Goal: Information Seeking & Learning: Learn about a topic

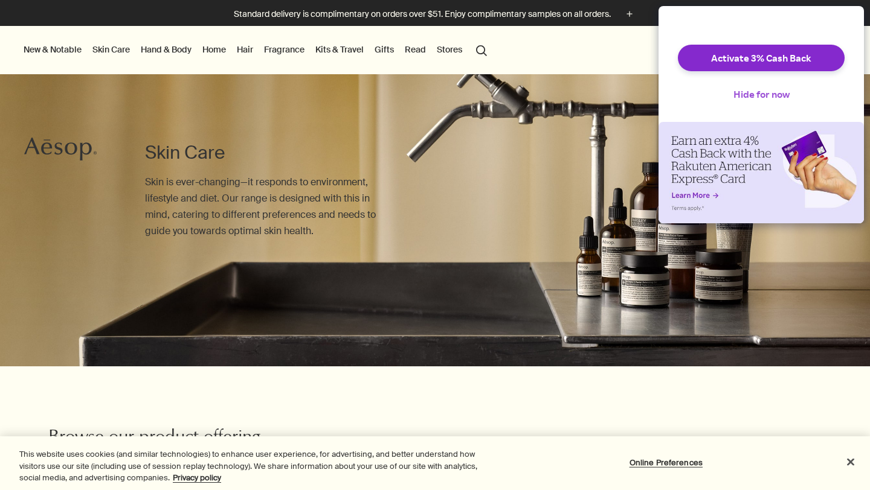
click at [759, 97] on button "Hide for now" at bounding box center [760, 94] width 75 height 27
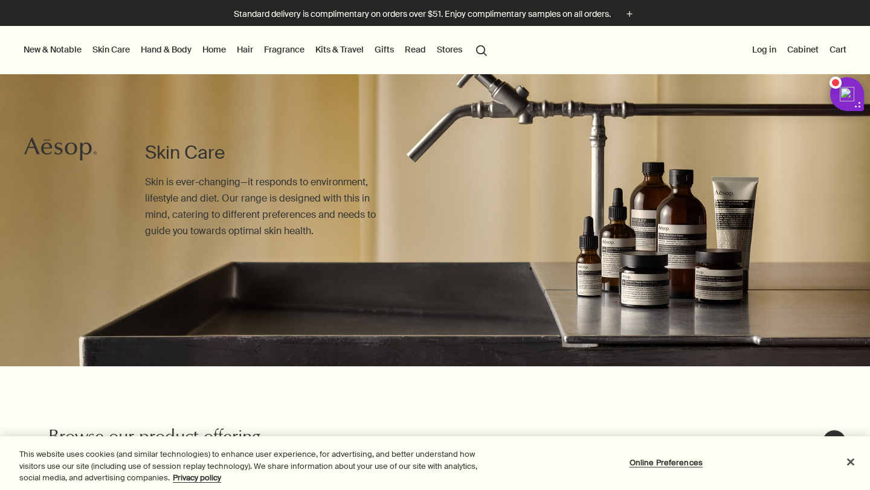
click at [115, 54] on link "Skin Care" at bounding box center [111, 50] width 42 height 16
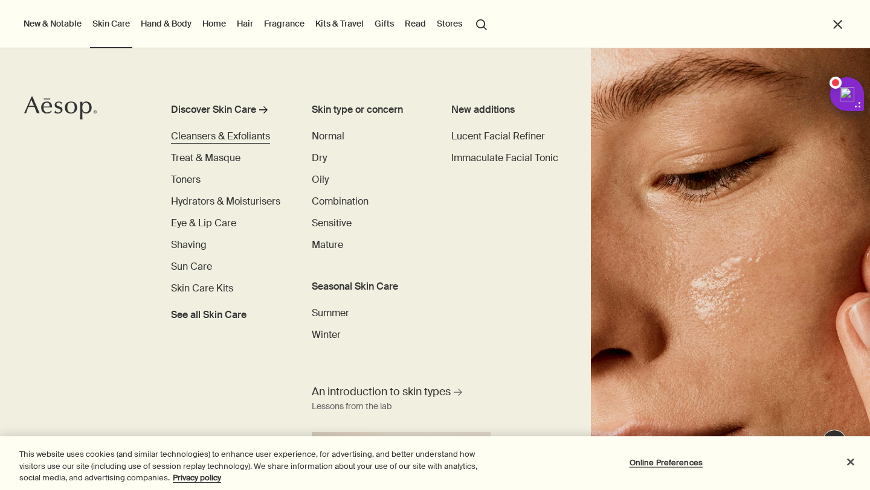
click at [251, 138] on span "Cleansers & Exfoliants" at bounding box center [220, 136] width 99 height 13
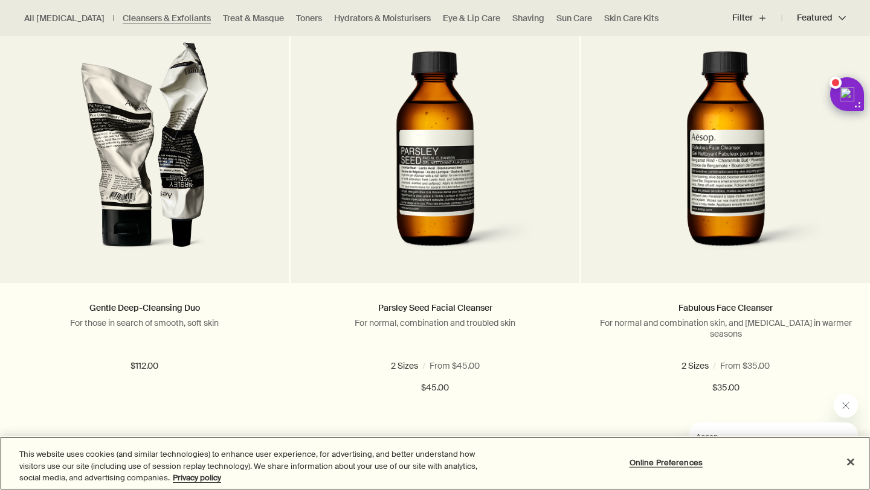
scroll to position [374, 0]
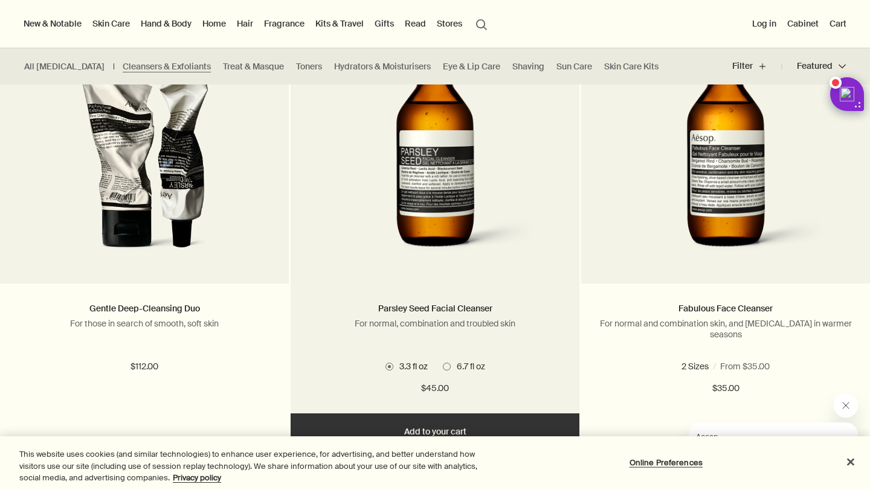
click at [386, 245] on img at bounding box center [434, 153] width 219 height 223
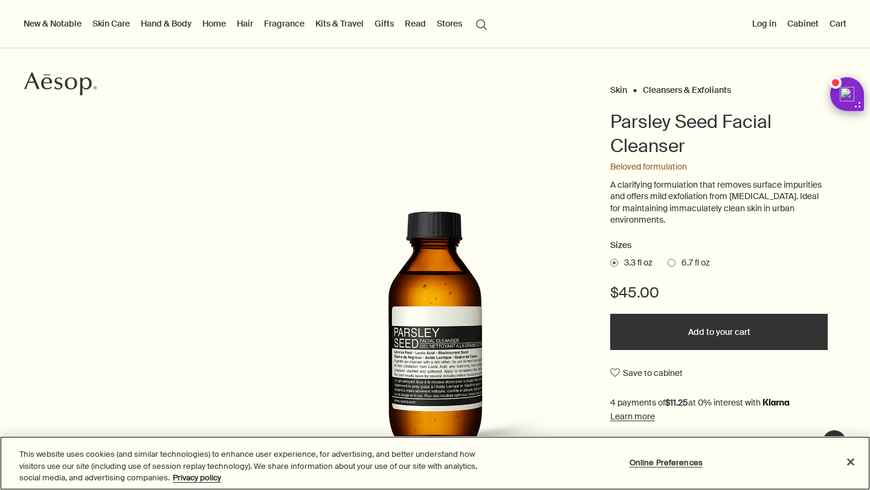
scroll to position [83, 0]
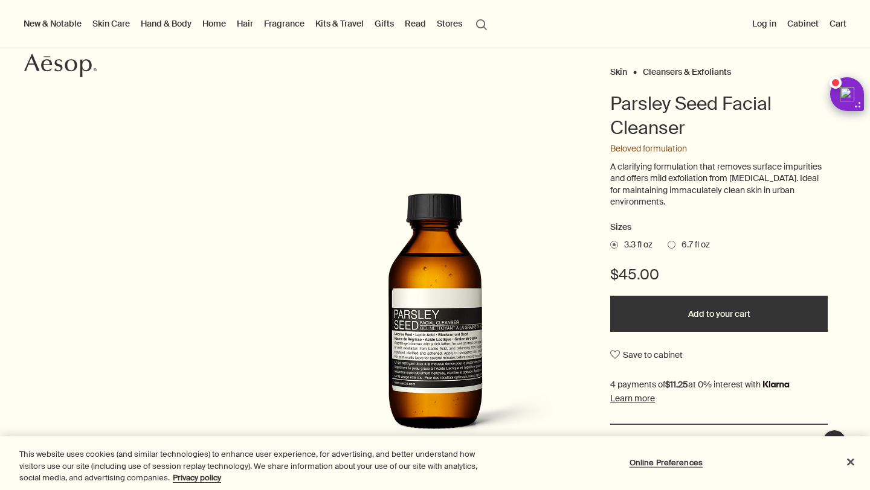
click at [671, 245] on span at bounding box center [671, 245] width 8 height 8
click at [667, 245] on input "6.7 fl oz" at bounding box center [667, 243] width 0 height 8
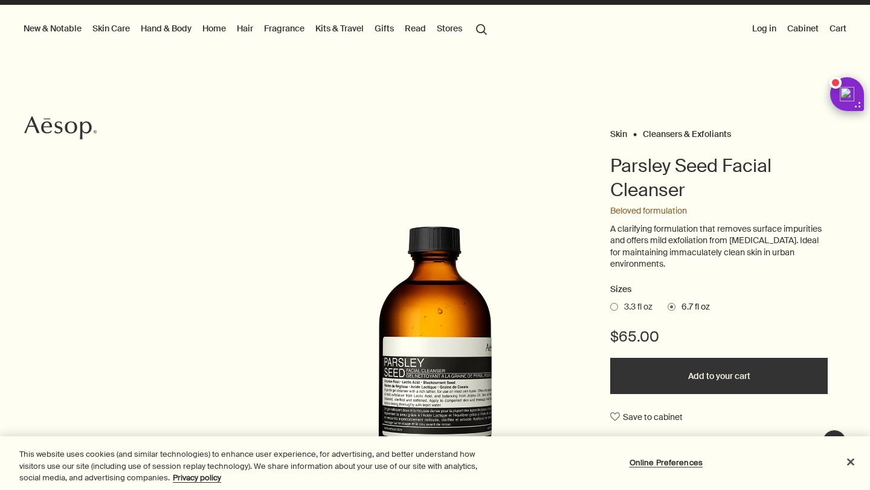
scroll to position [0, 0]
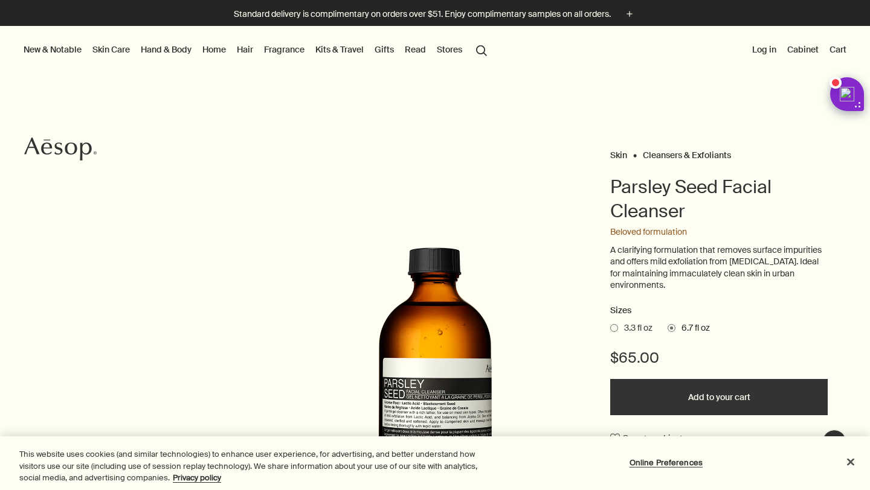
click at [113, 50] on link "Skin Care" at bounding box center [111, 50] width 42 height 16
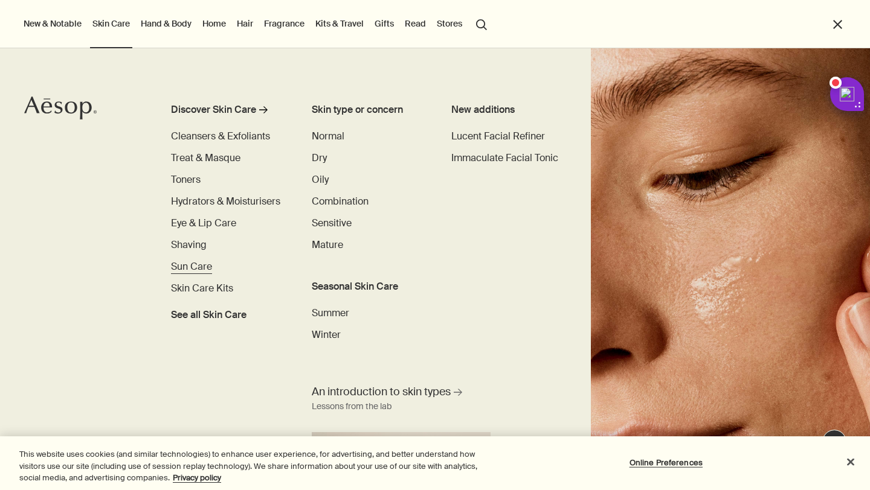
click at [198, 264] on span "Sun Care" at bounding box center [191, 266] width 41 height 13
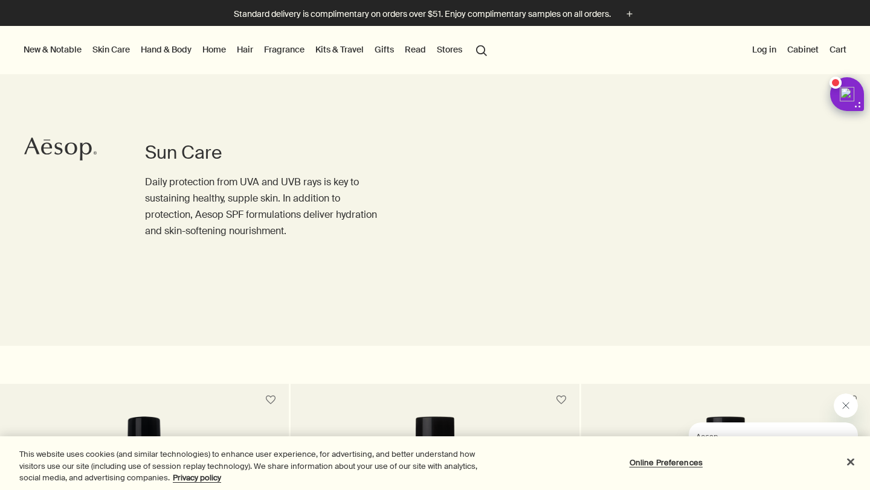
click at [116, 50] on link "Skin Care" at bounding box center [111, 50] width 42 height 16
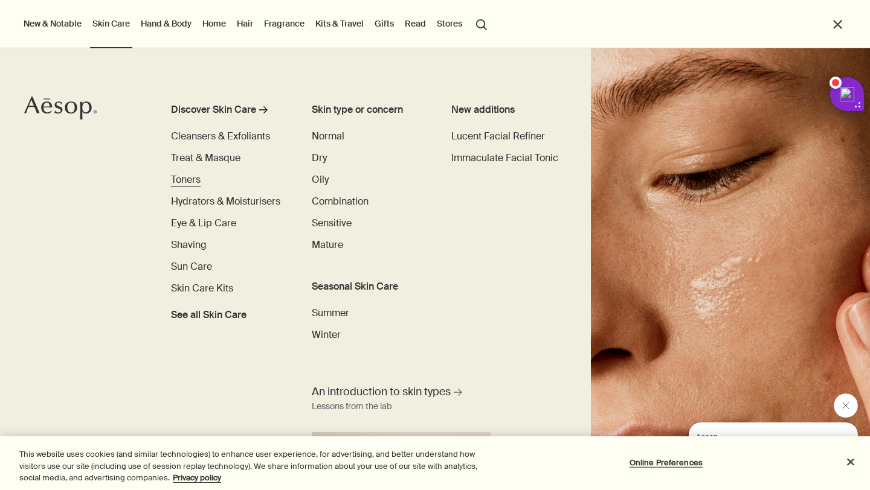
click at [193, 182] on span "Toners" at bounding box center [186, 179] width 30 height 13
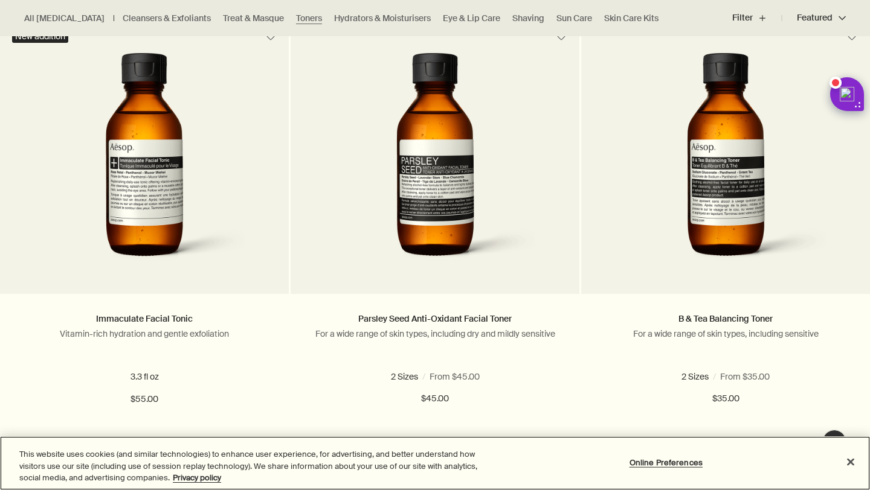
scroll to position [357, 0]
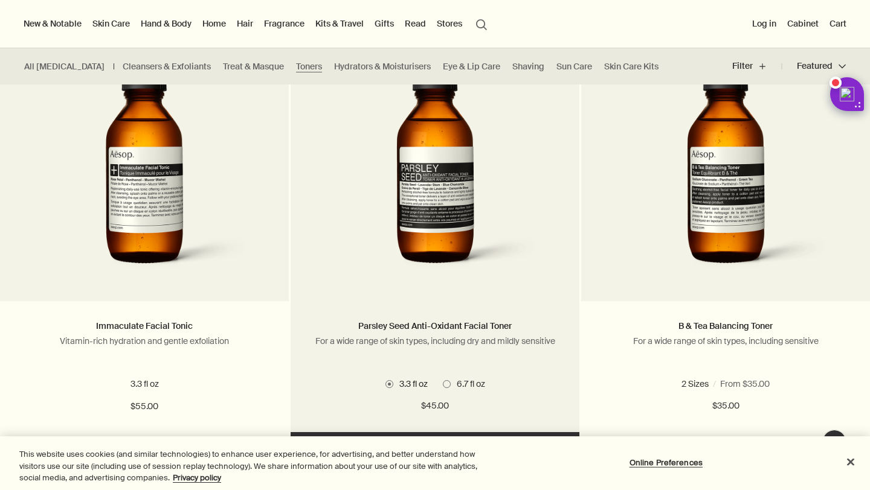
click at [449, 381] on span at bounding box center [447, 384] width 8 height 8
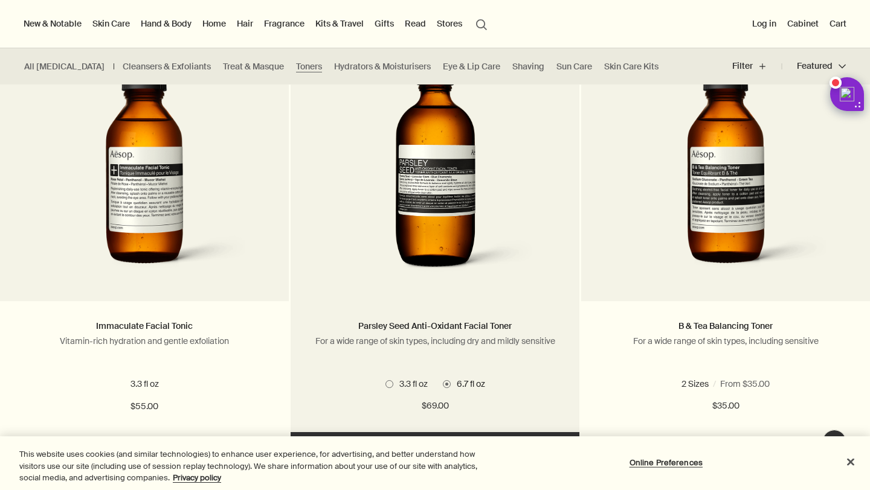
click at [472, 249] on img at bounding box center [435, 171] width 194 height 223
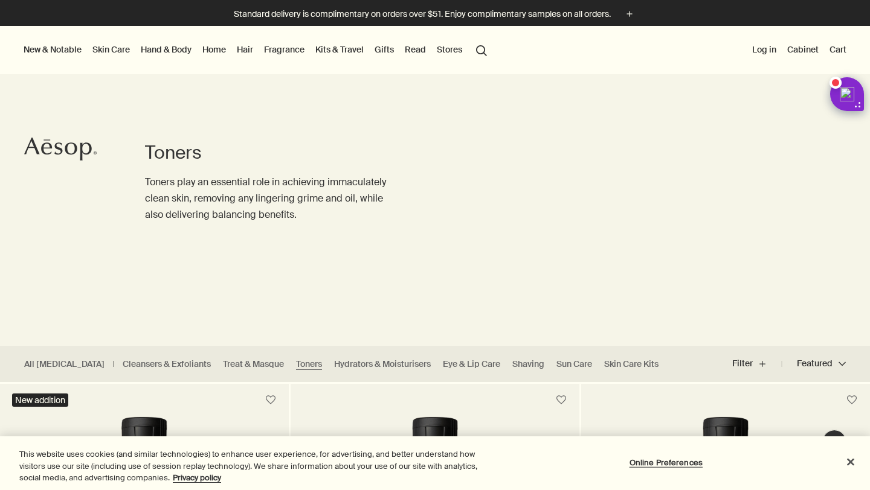
click at [107, 48] on link "Skin Care" at bounding box center [111, 50] width 42 height 16
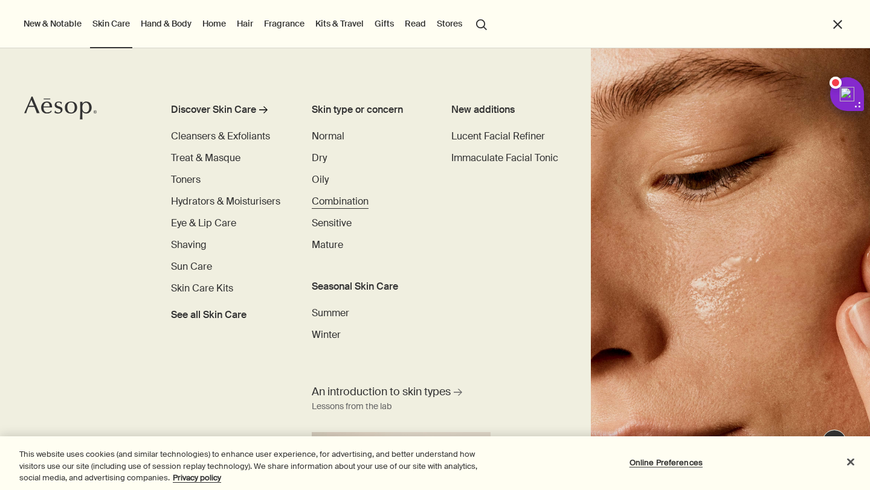
click at [345, 201] on span "Combination" at bounding box center [340, 201] width 57 height 13
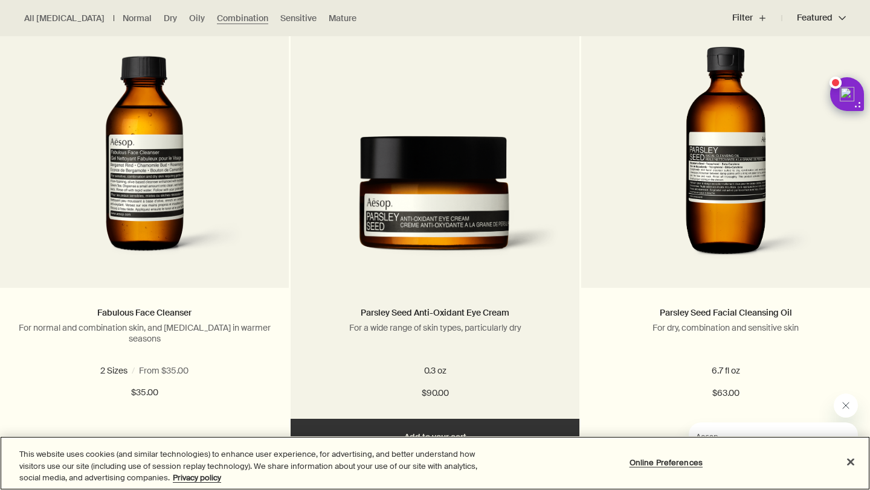
scroll to position [369, 0]
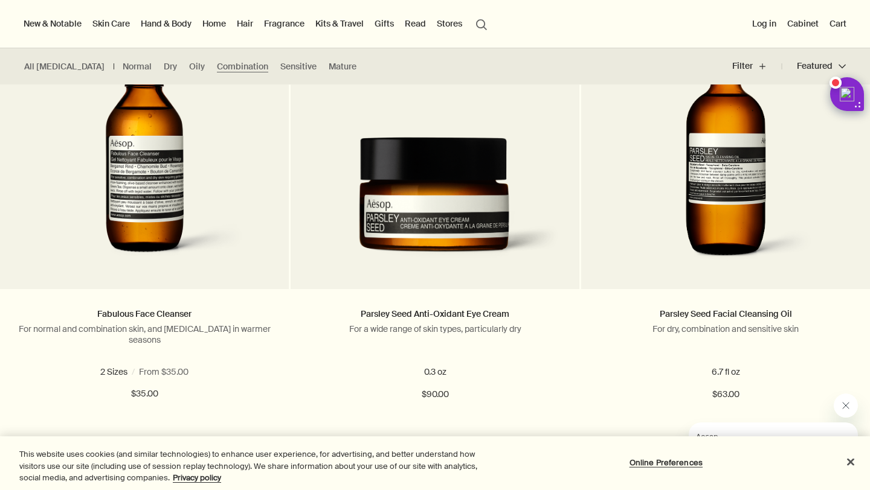
click at [225, 22] on link "Home" at bounding box center [214, 24] width 28 height 16
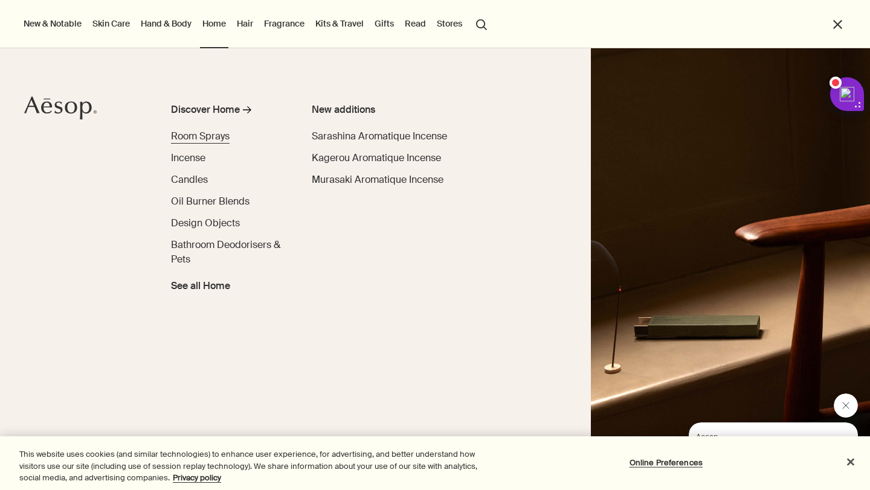
click at [227, 132] on span "Room Sprays" at bounding box center [200, 136] width 59 height 13
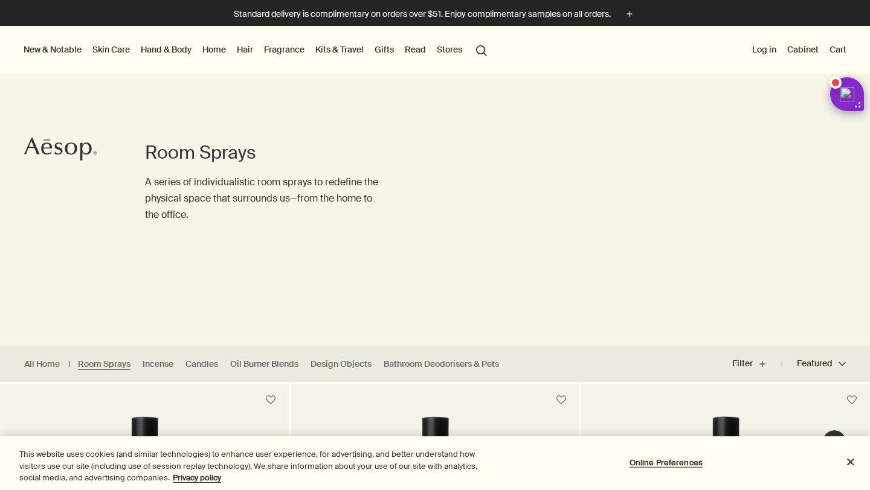
click at [167, 50] on link "Hand & Body" at bounding box center [166, 50] width 56 height 16
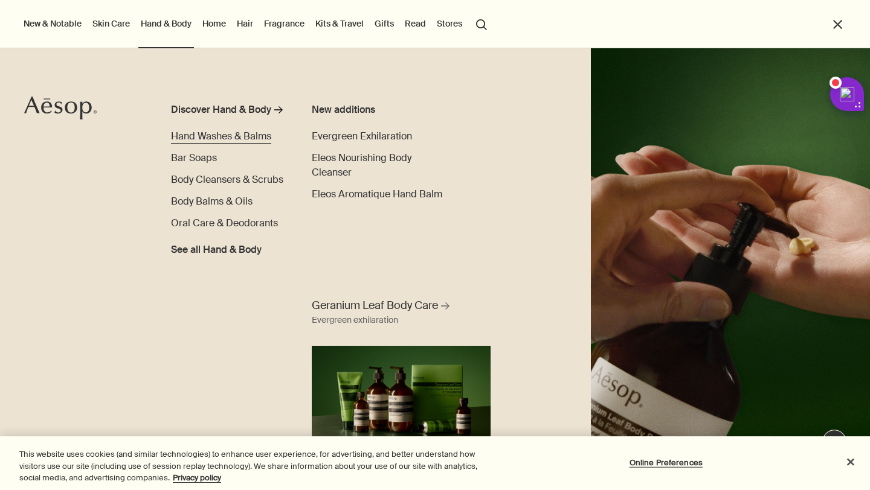
click at [200, 132] on span "Hand Washes & Balms" at bounding box center [221, 136] width 100 height 13
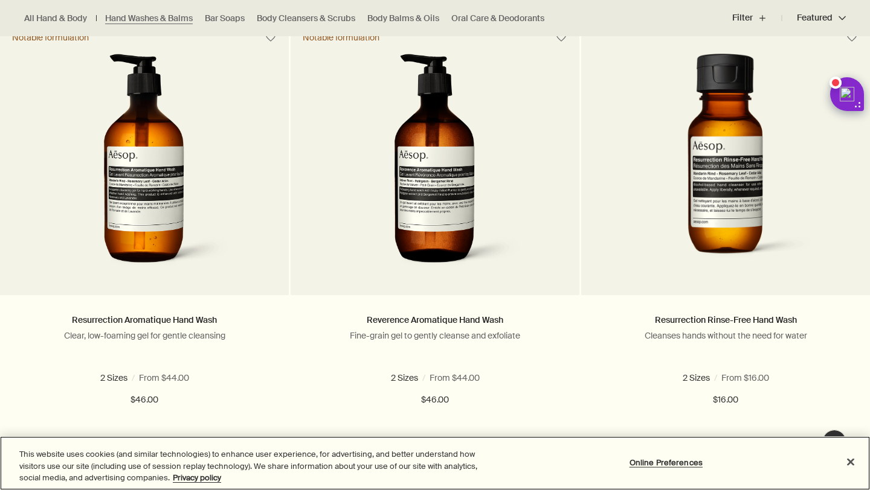
scroll to position [806, 0]
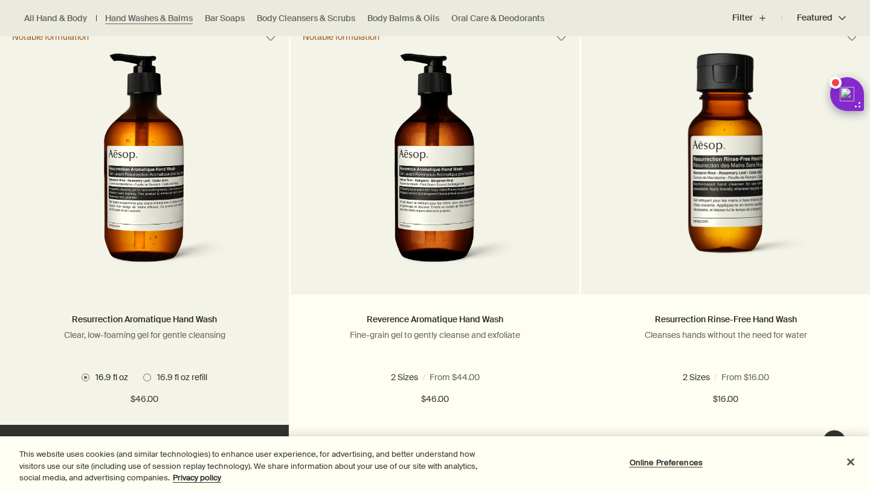
click at [155, 379] on span "16.9 fl oz refill" at bounding box center [179, 377] width 56 height 11
click at [108, 377] on span "16.9 fl oz" at bounding box center [108, 377] width 39 height 11
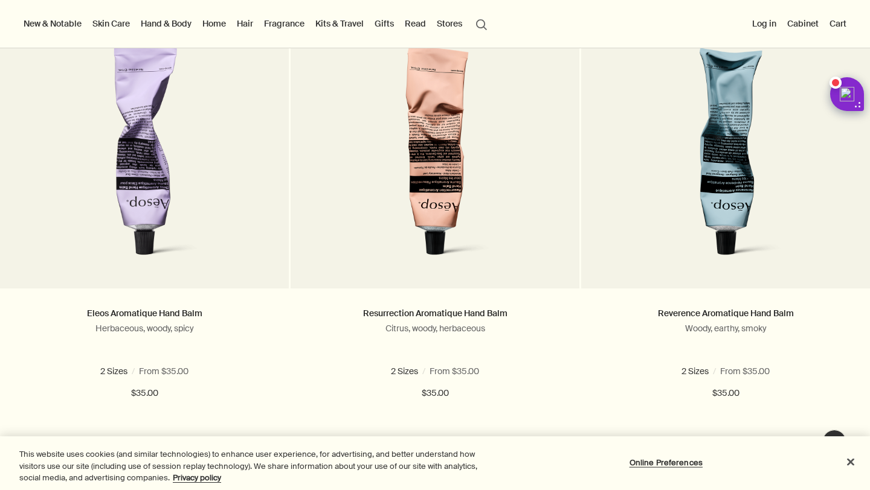
scroll to position [0, 0]
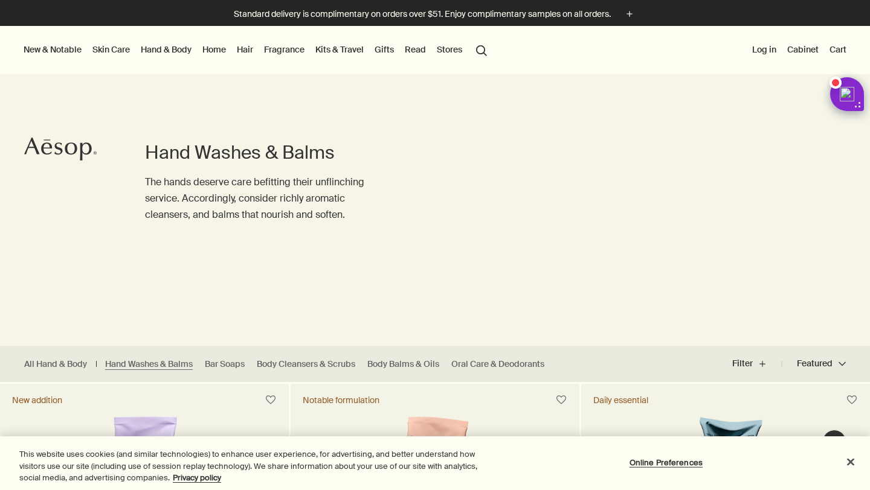
click at [170, 48] on link "Hand & Body" at bounding box center [166, 50] width 56 height 16
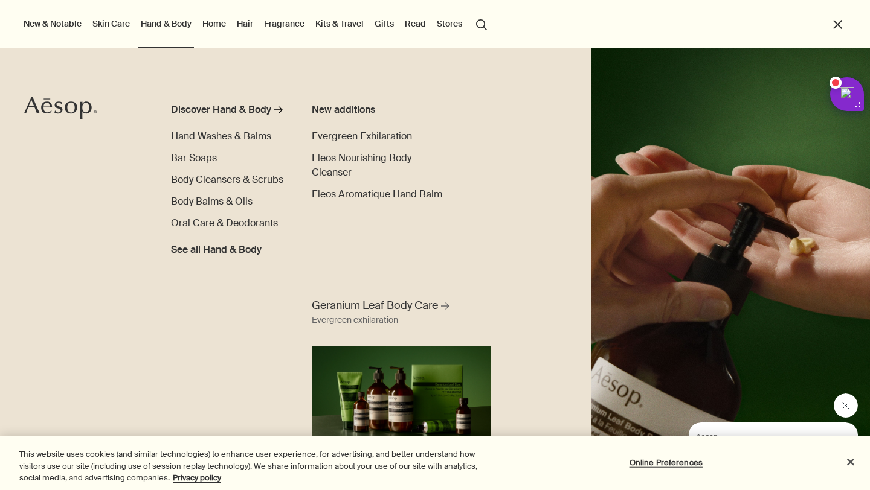
click at [107, 28] on link "Skin Care" at bounding box center [111, 24] width 42 height 16
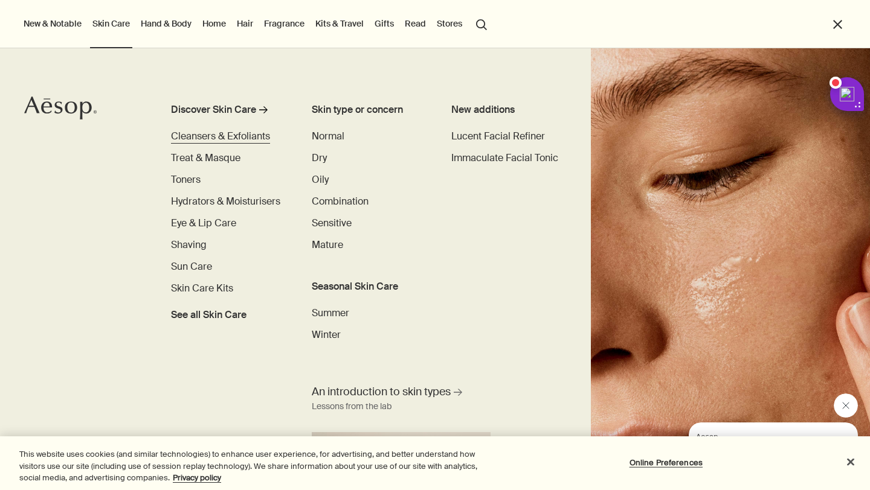
click at [249, 138] on span "Cleansers & Exfoliants" at bounding box center [220, 136] width 99 height 13
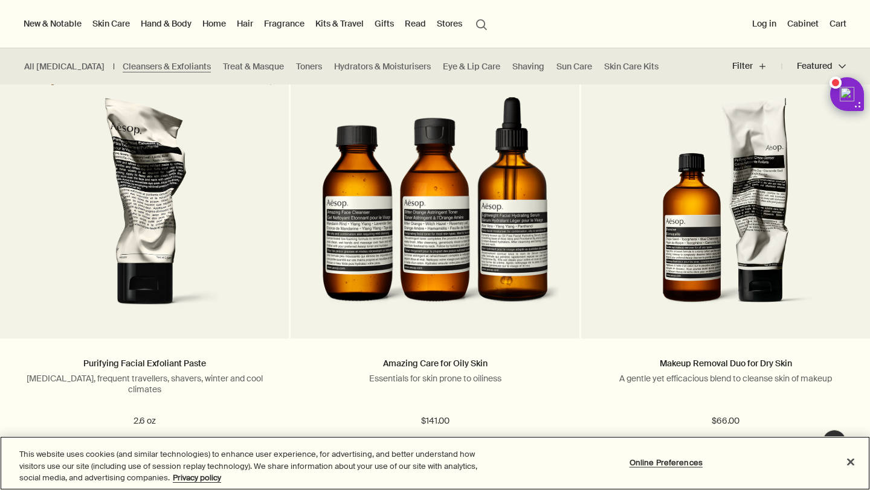
scroll to position [1643, 0]
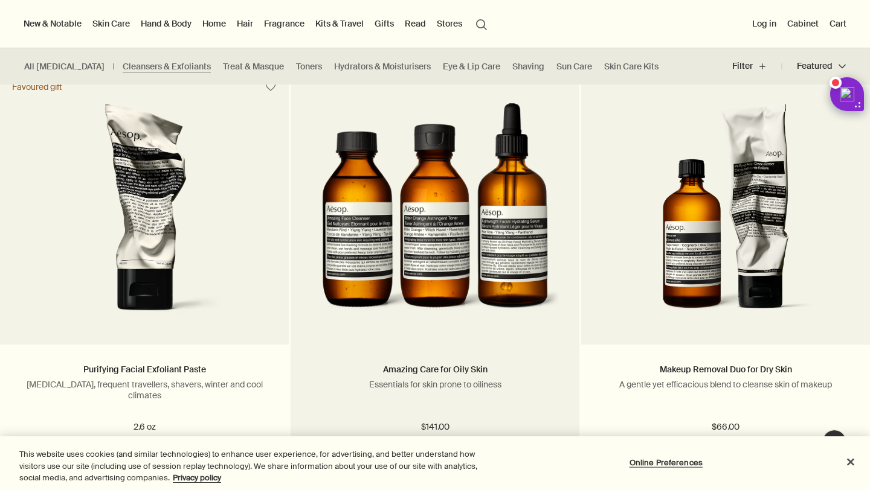
click at [374, 271] on img at bounding box center [435, 214] width 252 height 223
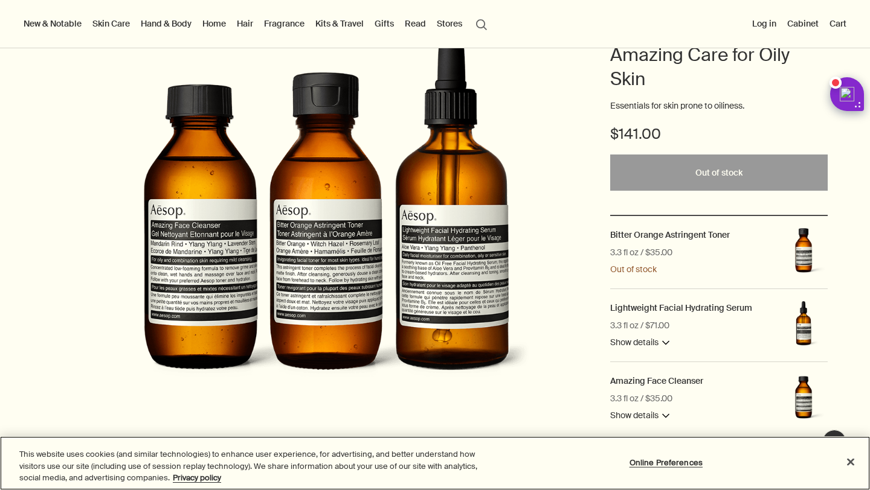
scroll to position [132, 0]
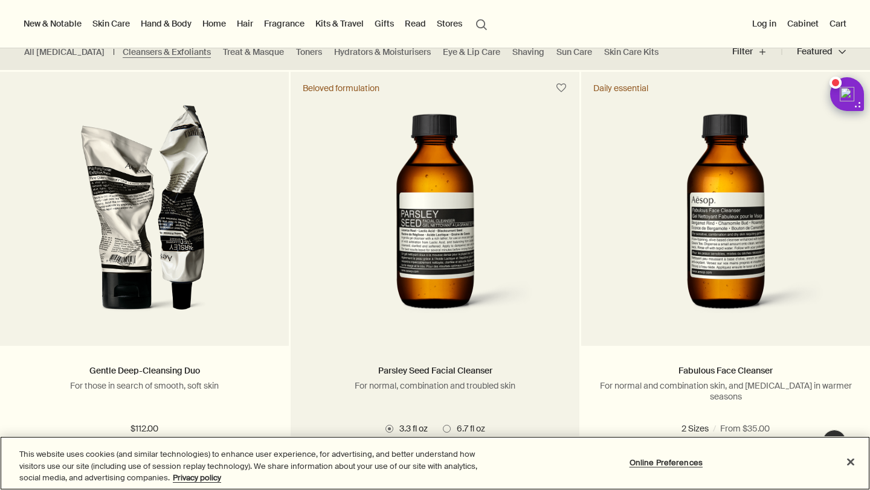
scroll to position [311, 0]
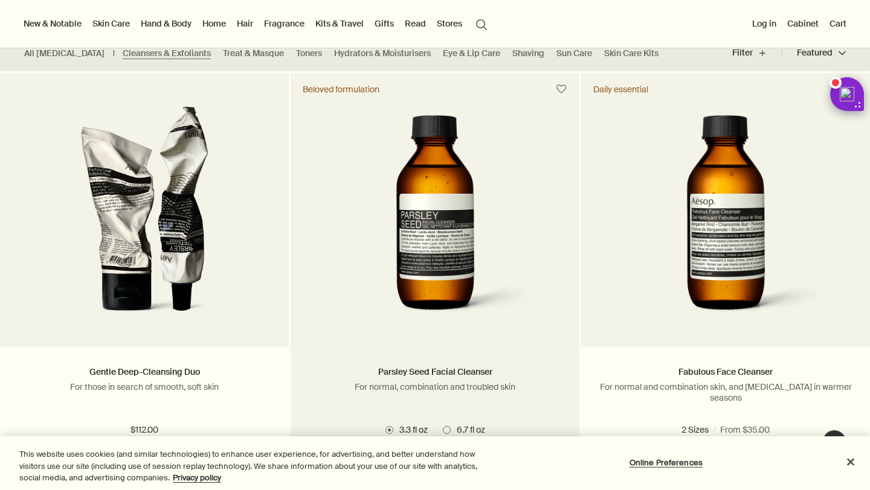
click at [493, 274] on img at bounding box center [434, 217] width 219 height 223
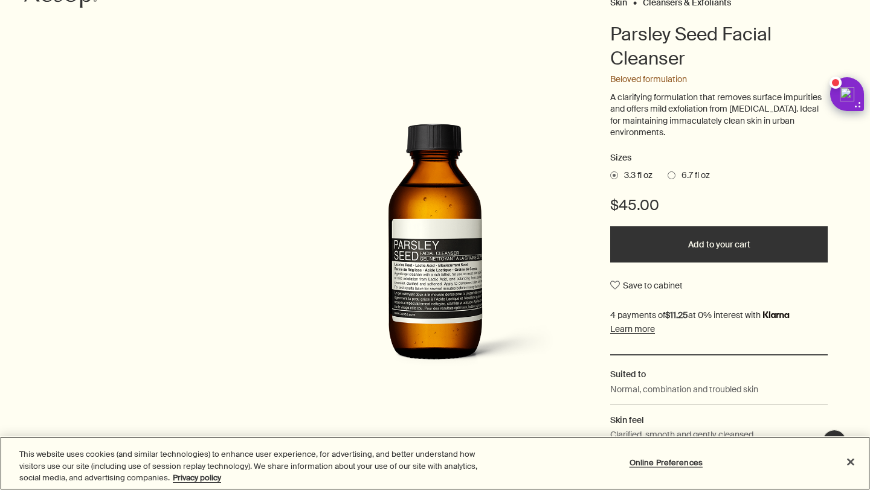
scroll to position [14, 0]
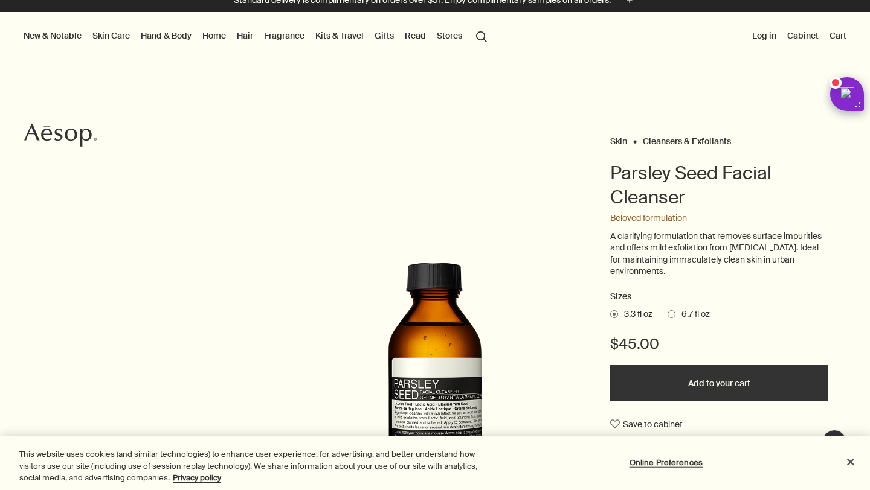
click at [672, 312] on span at bounding box center [671, 314] width 8 height 8
click at [667, 312] on input "6.7 fl oz" at bounding box center [667, 313] width 0 height 8
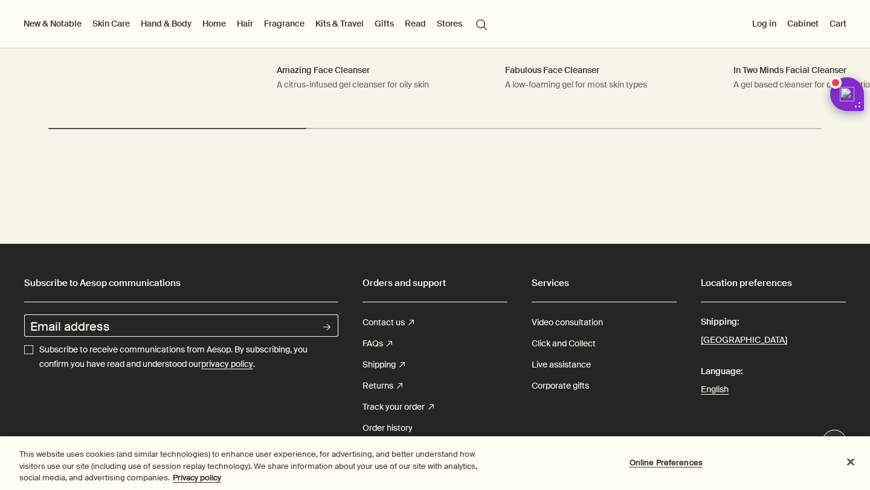
scroll to position [1971, 0]
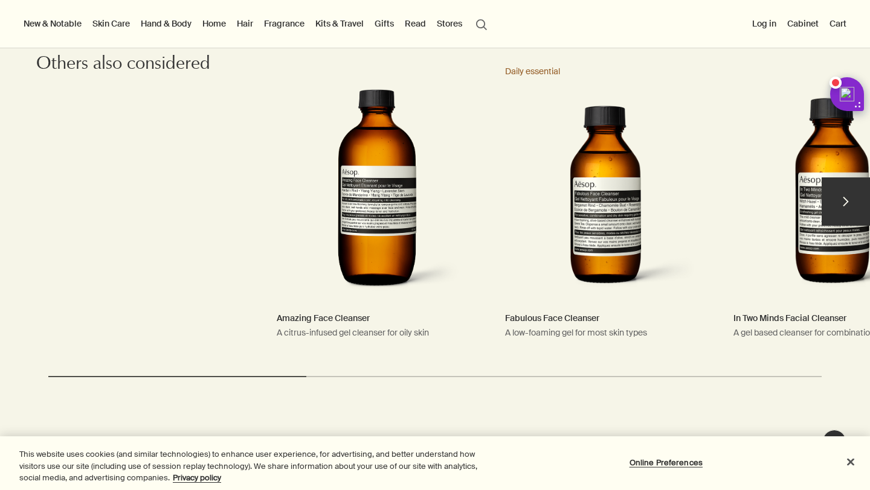
click at [858, 205] on button "chevron" at bounding box center [845, 202] width 48 height 48
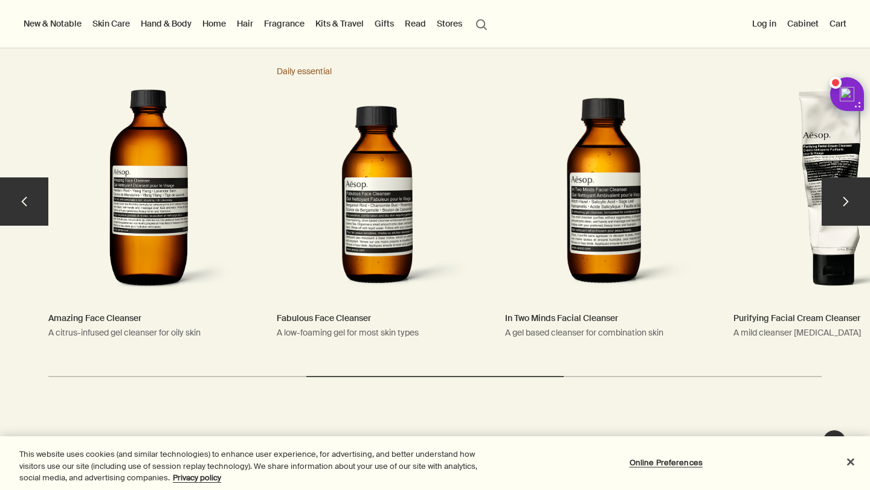
click at [858, 205] on button "chevron" at bounding box center [845, 202] width 48 height 48
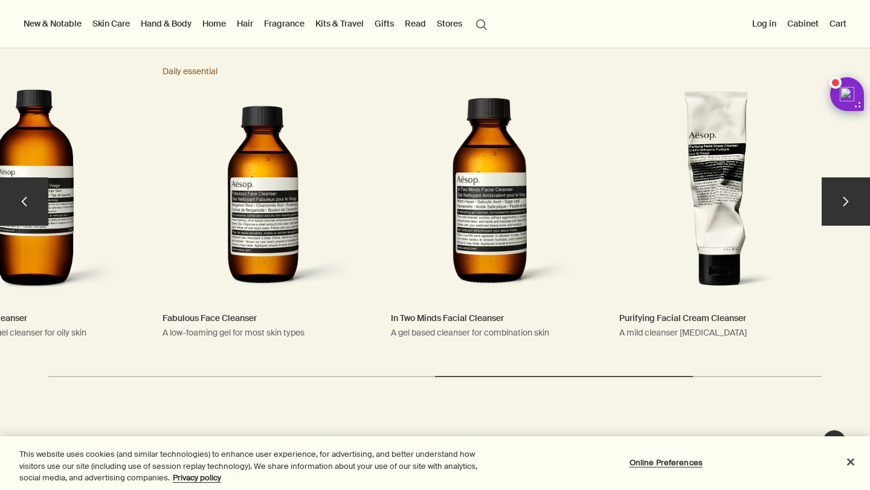
click at [858, 205] on button "chevron" at bounding box center [845, 202] width 48 height 48
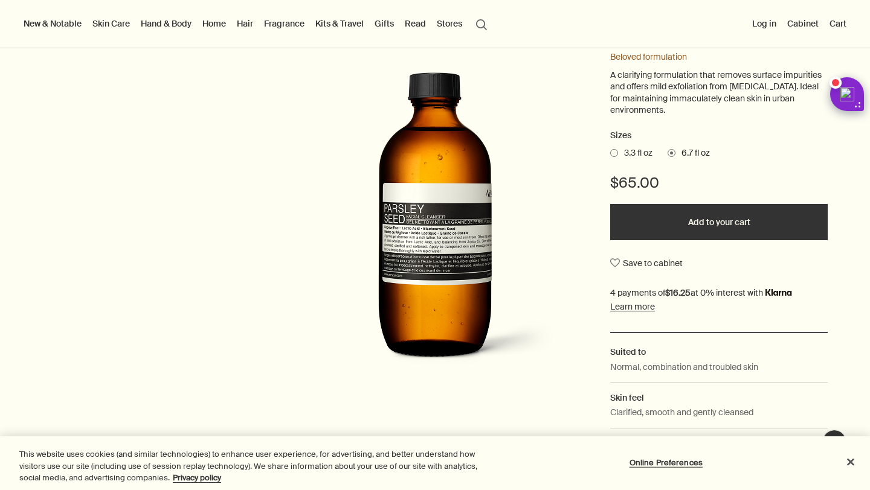
scroll to position [0, 0]
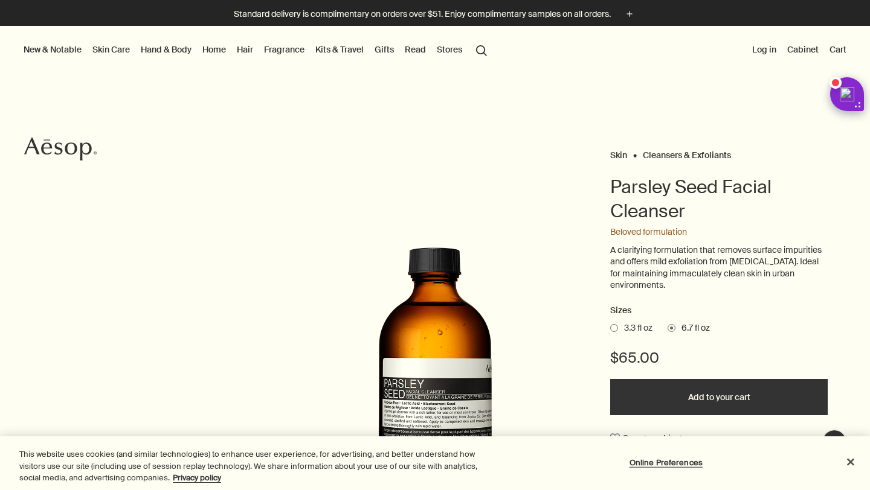
click at [57, 47] on button "New & Notable" at bounding box center [52, 50] width 63 height 16
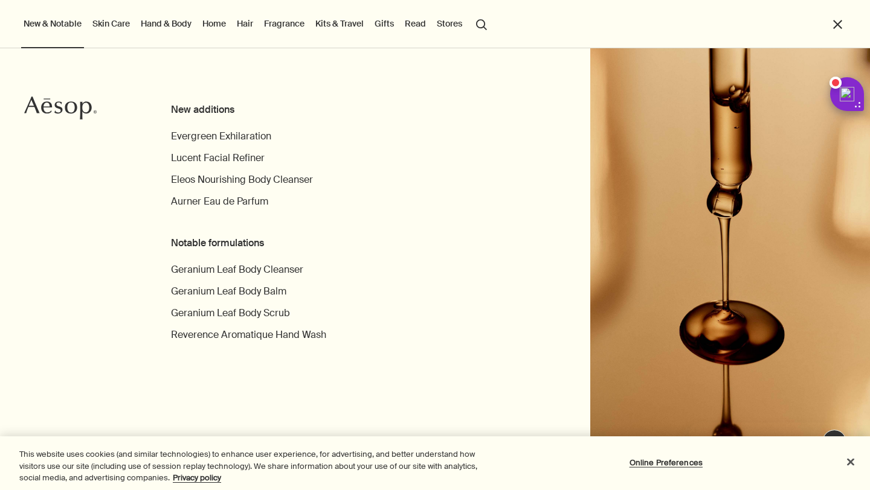
click at [108, 25] on link "Skin Care" at bounding box center [111, 24] width 42 height 16
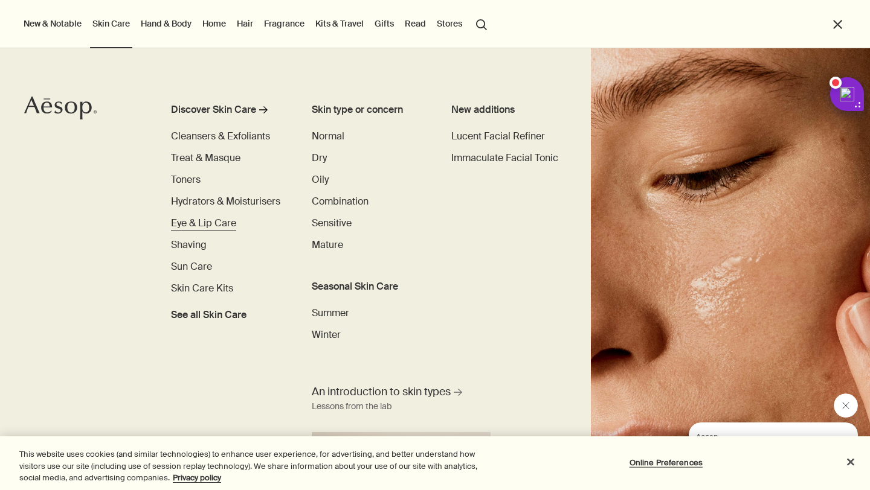
click at [230, 224] on span "Eye & Lip Care" at bounding box center [203, 223] width 65 height 13
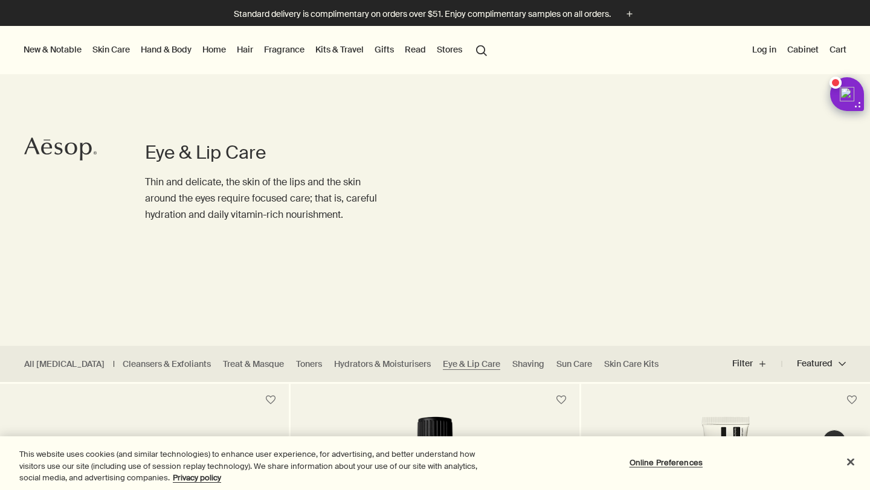
click at [123, 52] on link "Skin Care" at bounding box center [111, 50] width 42 height 16
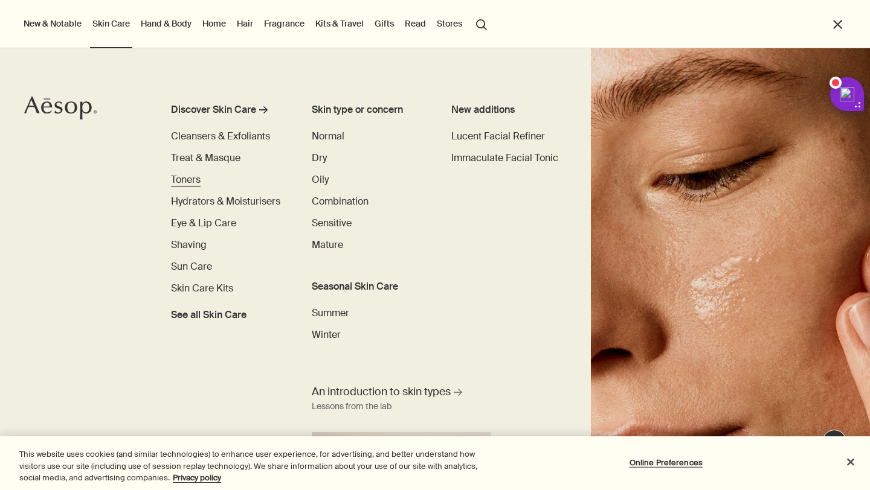
click at [198, 175] on span "Toners" at bounding box center [186, 179] width 30 height 13
